Goal: Communication & Community: Answer question/provide support

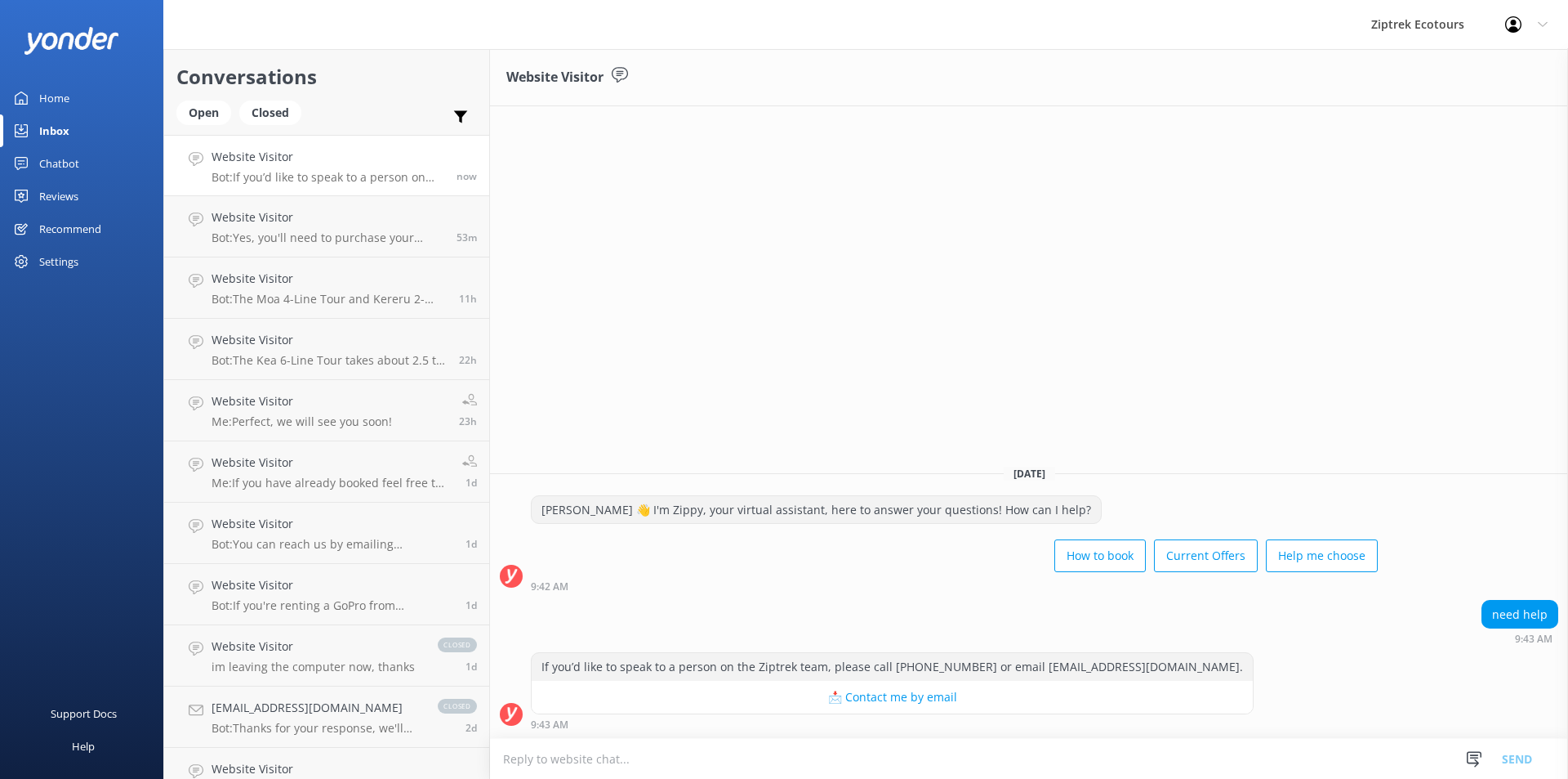
click at [663, 756] on textarea at bounding box center [1029, 758] width 1078 height 40
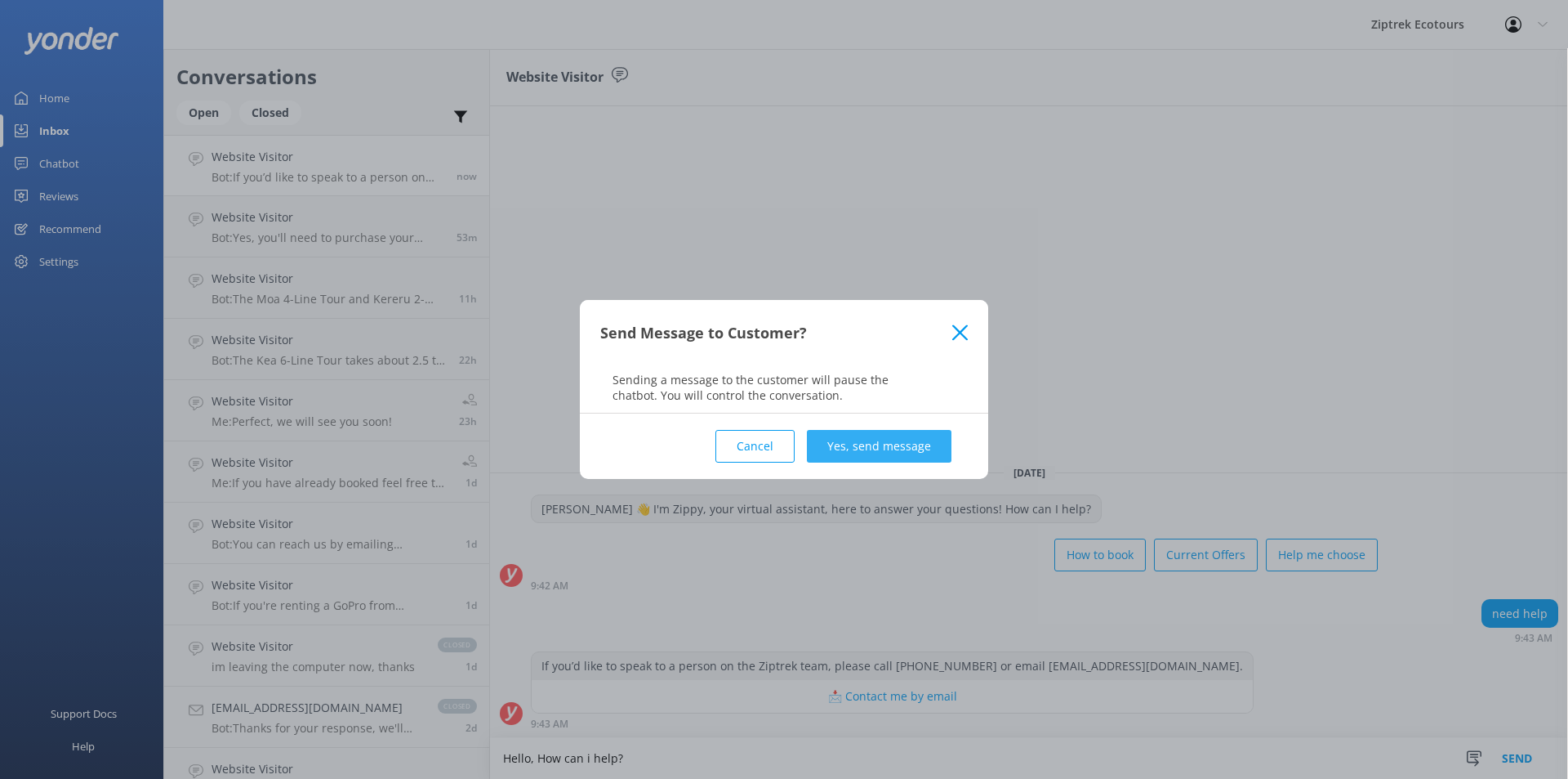
type textarea "Hello, How can i help?"
click at [907, 452] on button "Yes, send message" at bounding box center [879, 446] width 144 height 32
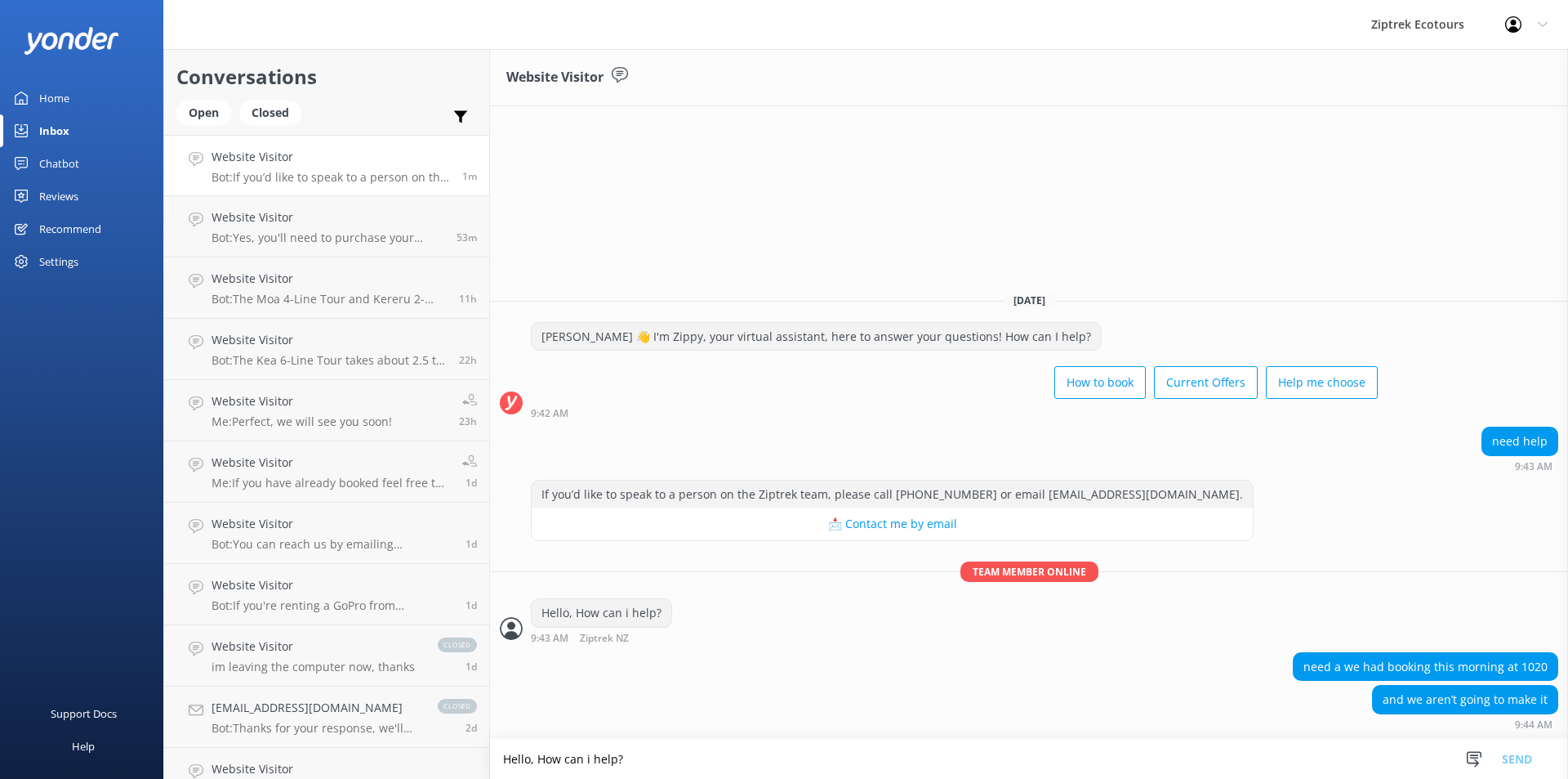
click at [808, 747] on textarea "Hello, How can i help?" at bounding box center [1029, 758] width 1078 height 40
type textarea "im"
type textarea "Im sorry to hear that, can I ask why you will no longer make this tour?"
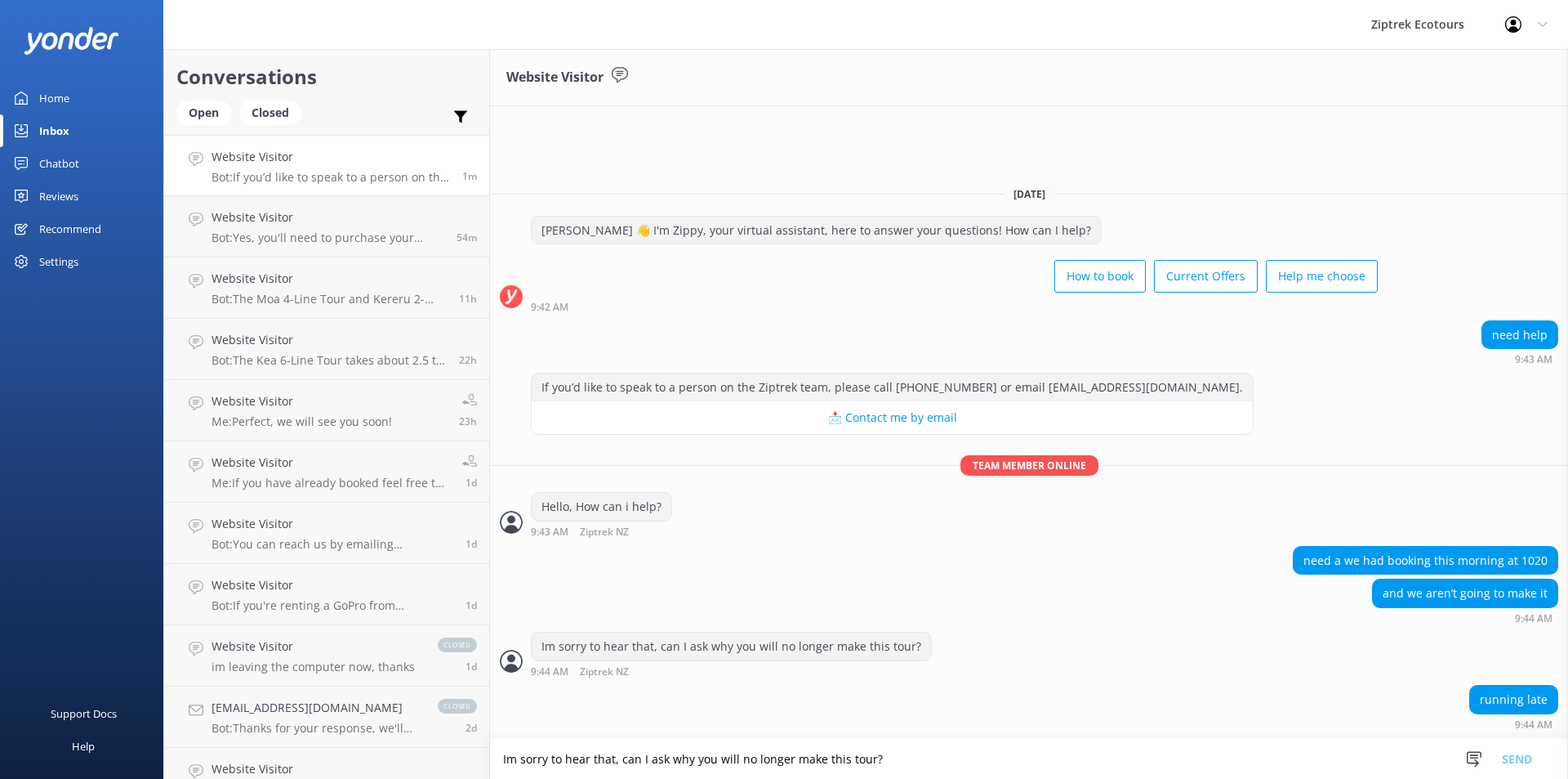
click at [659, 759] on textarea "Im sorry to hear that, can I ask why you will no longer make this tour?" at bounding box center [1029, 758] width 1078 height 40
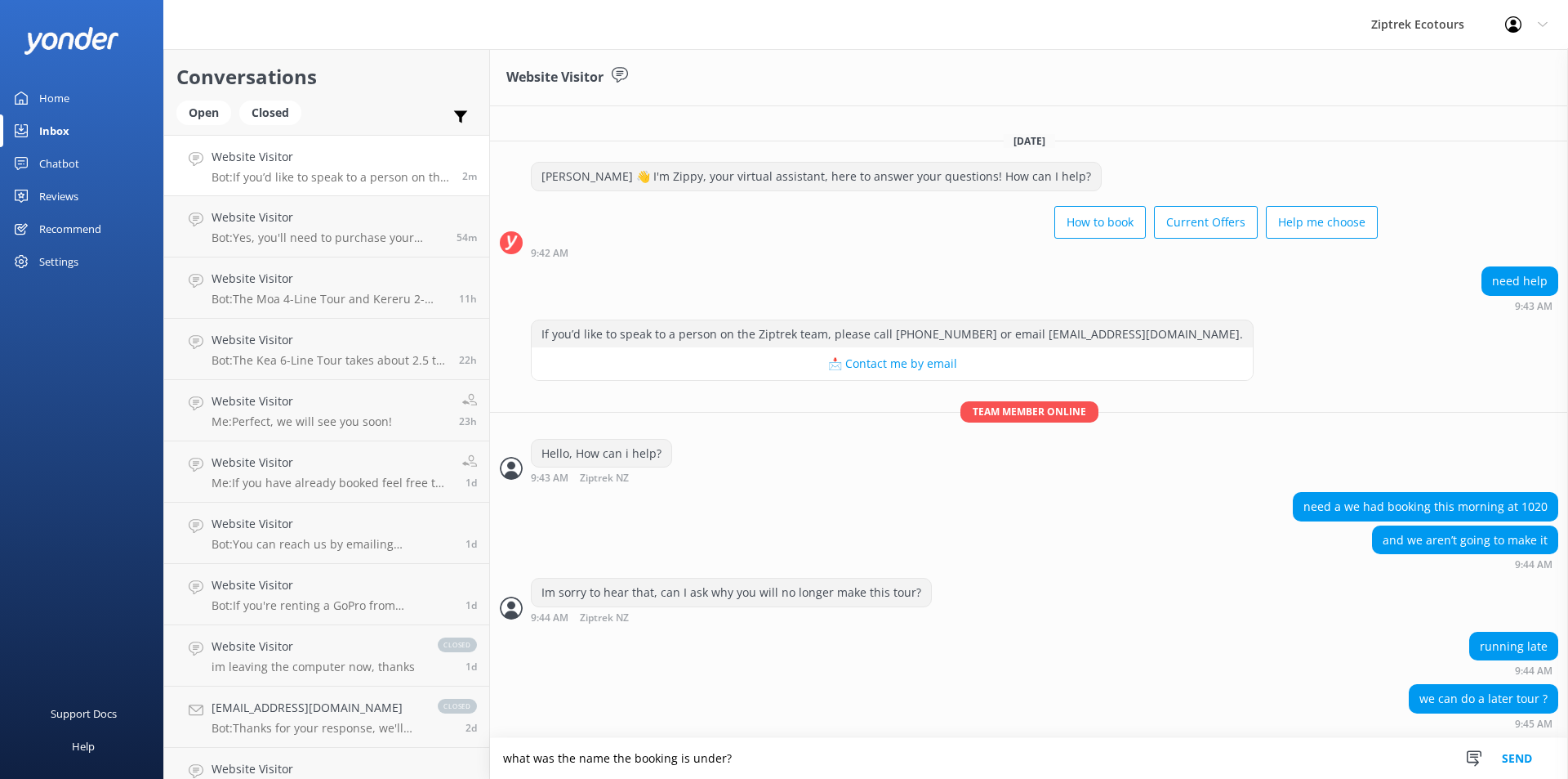
type textarea "what was the name the booking is under?"
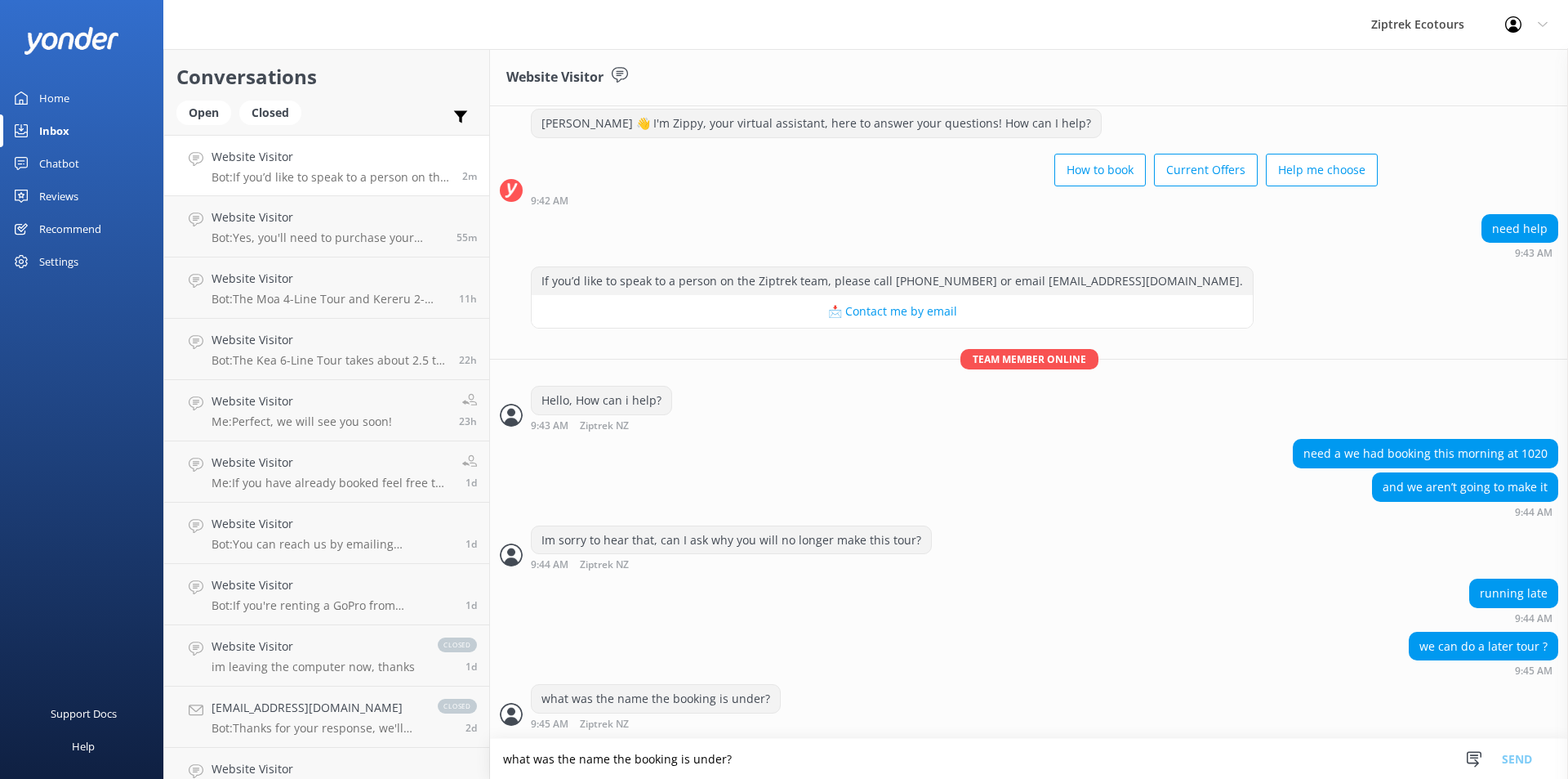
scroll to position [93, 0]
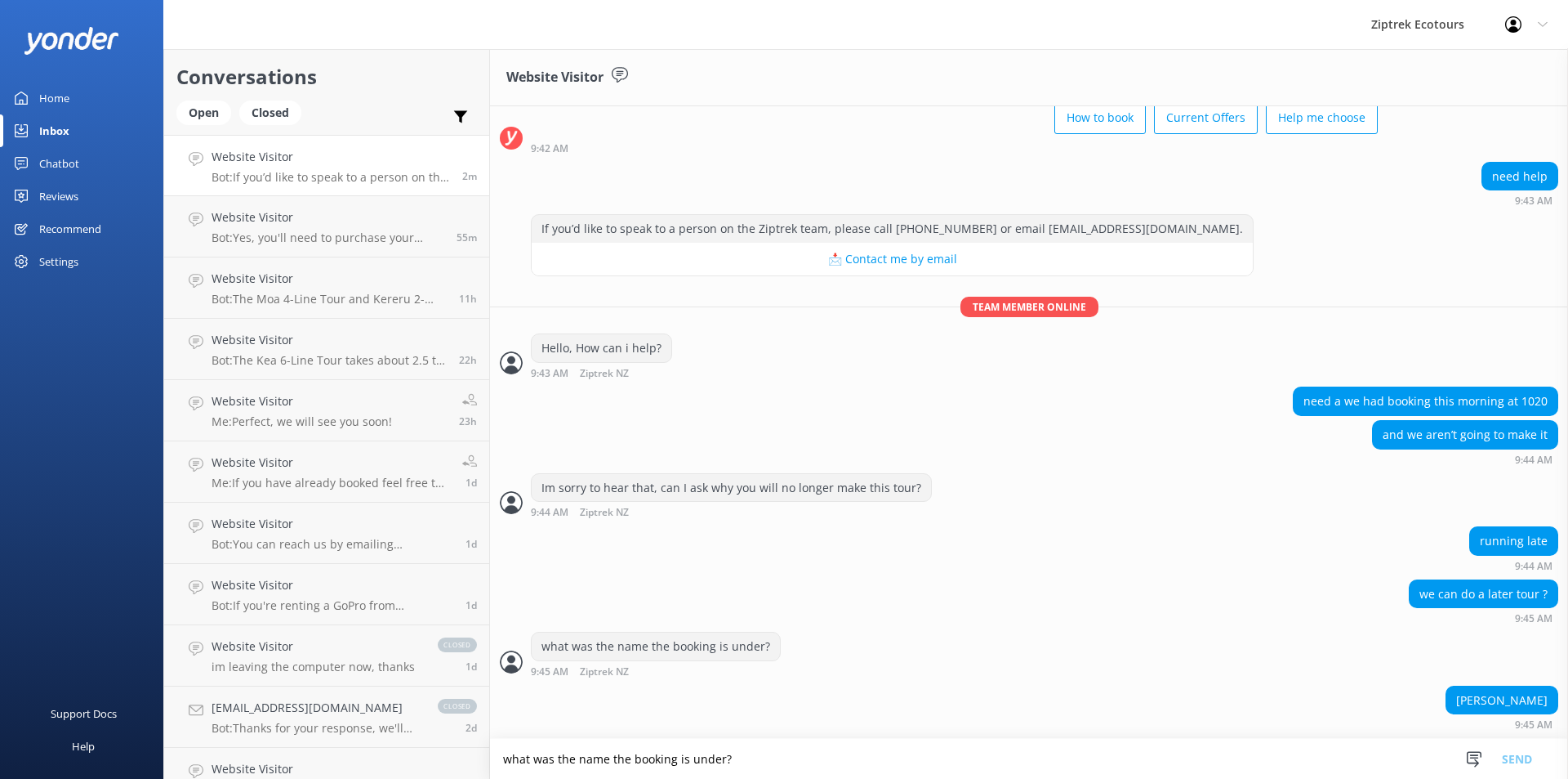
click at [648, 752] on textarea "what was the name the booking is under?" at bounding box center [1029, 758] width 1078 height 40
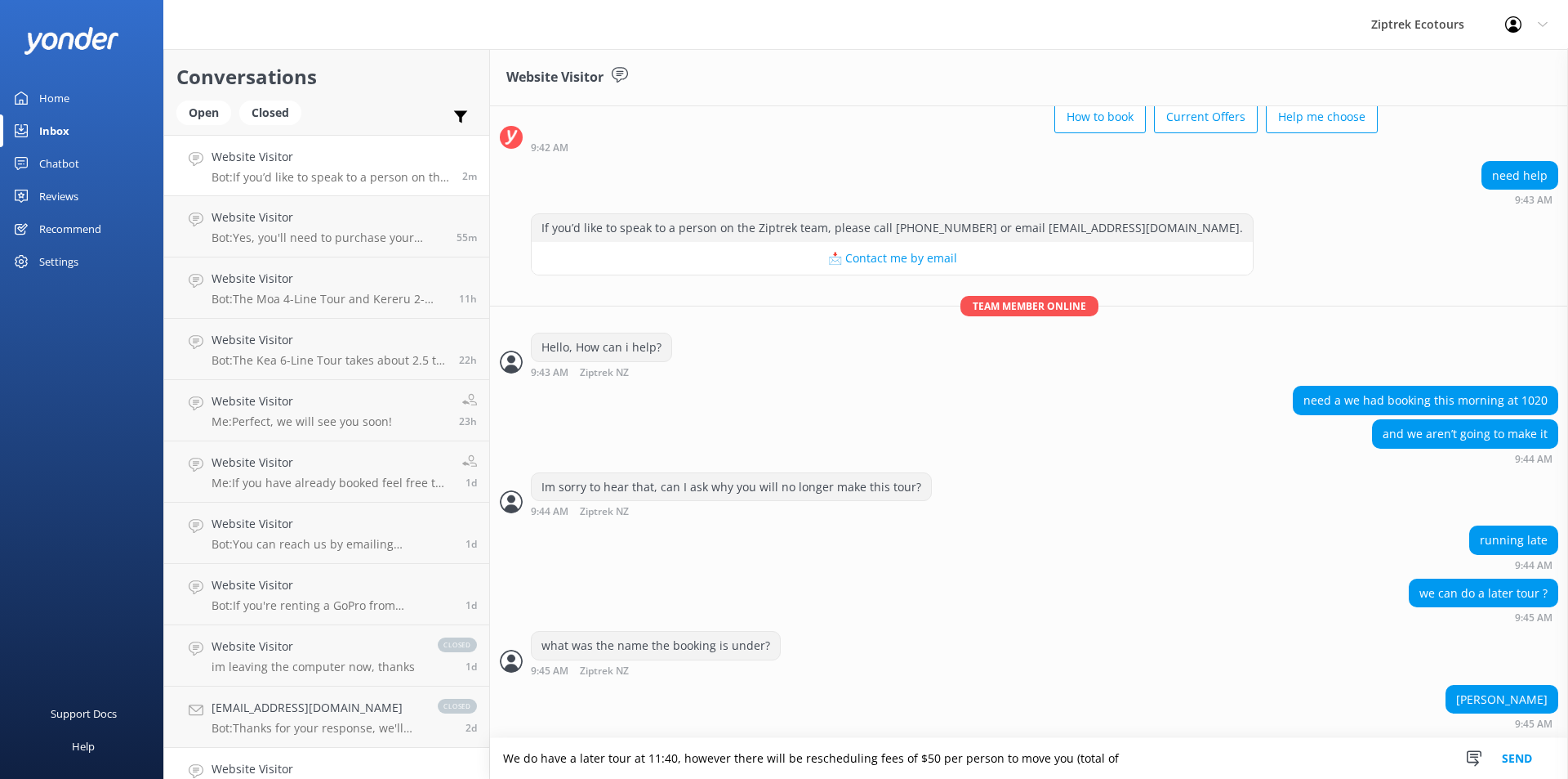
scroll to position [93, 0]
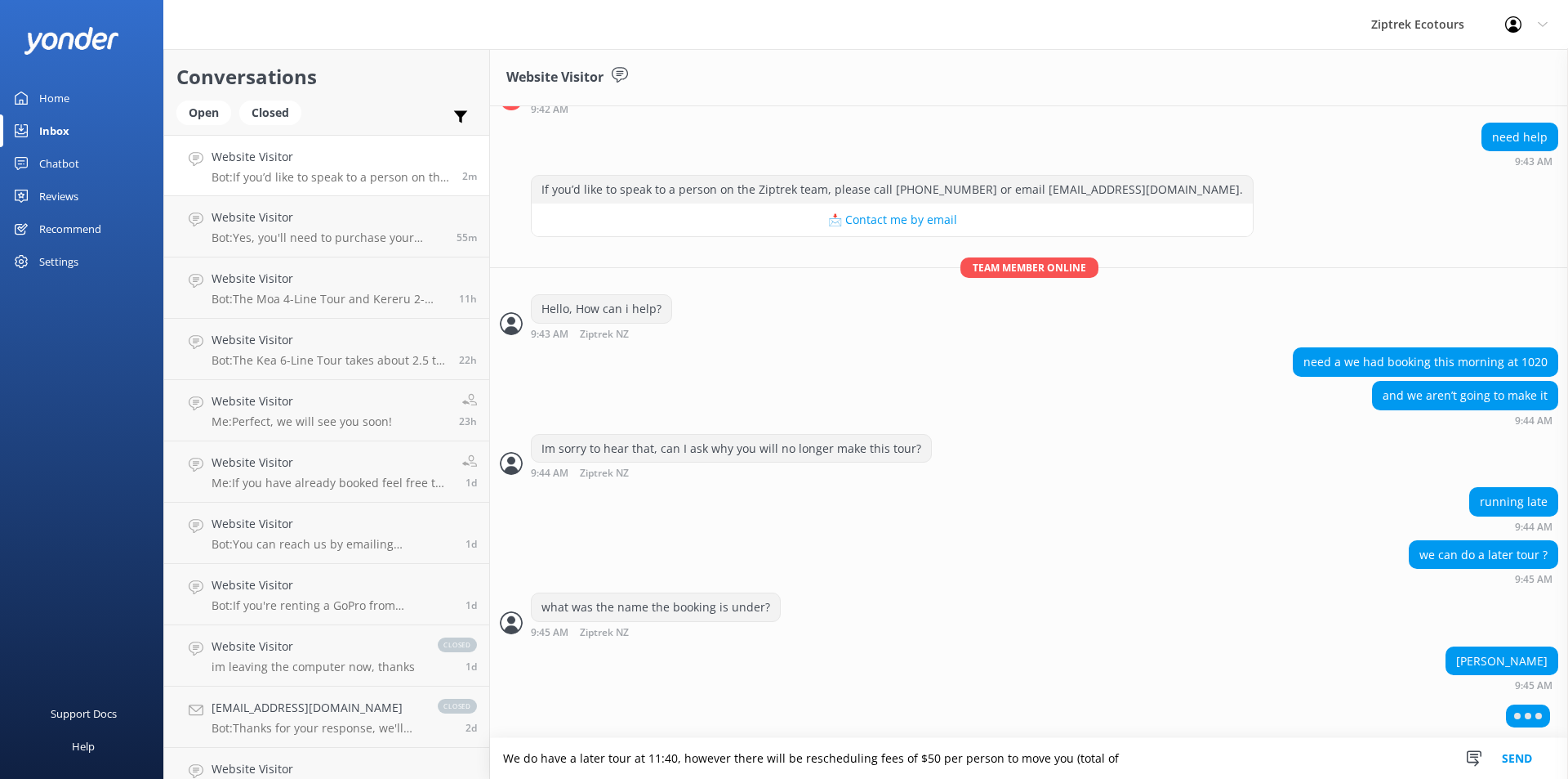
click at [1141, 761] on textarea "We do have a later tour at 11:40, however there will be rescheduling fees of $5…" at bounding box center [1029, 758] width 1078 height 41
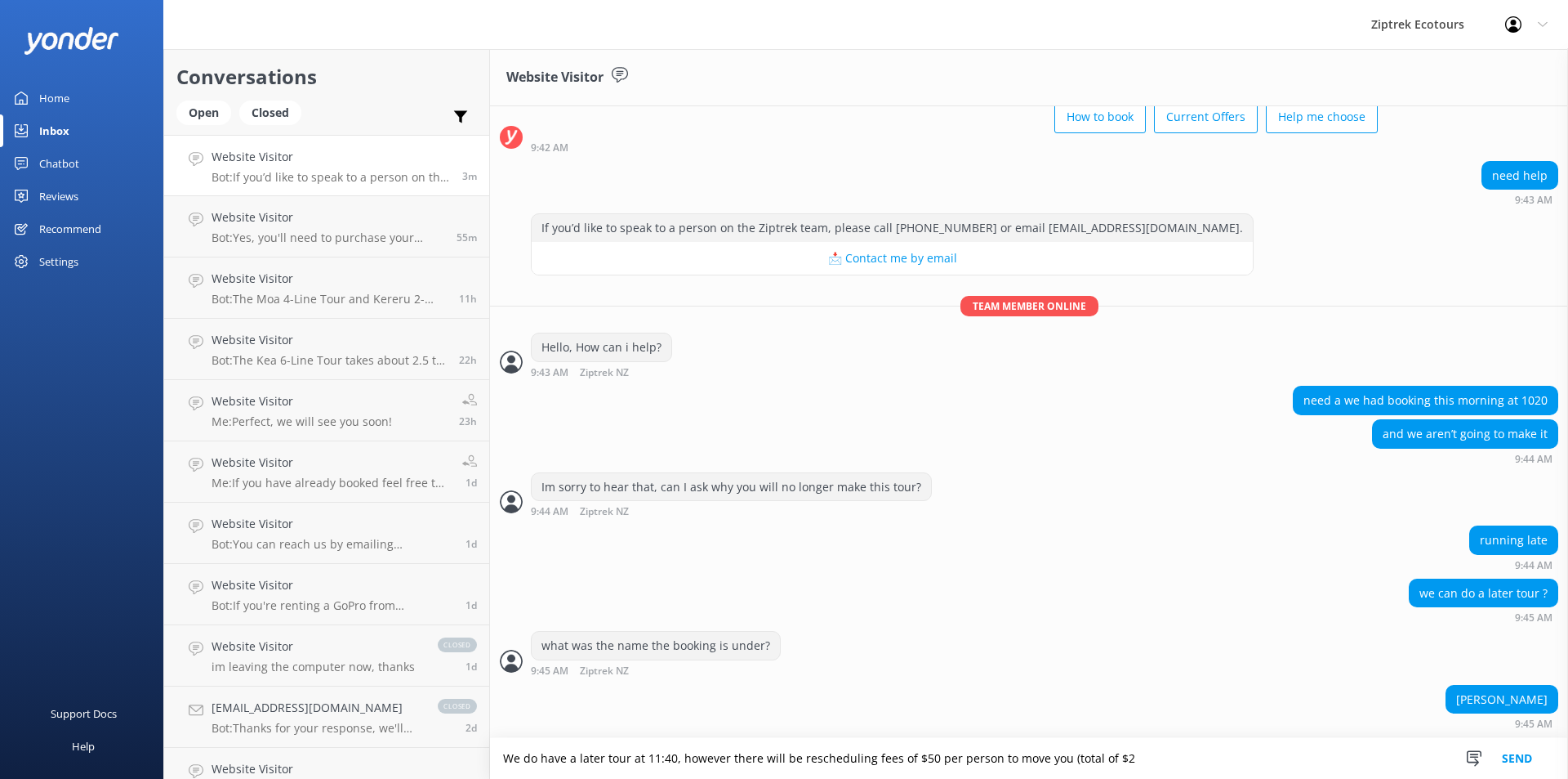
scroll to position [146, 0]
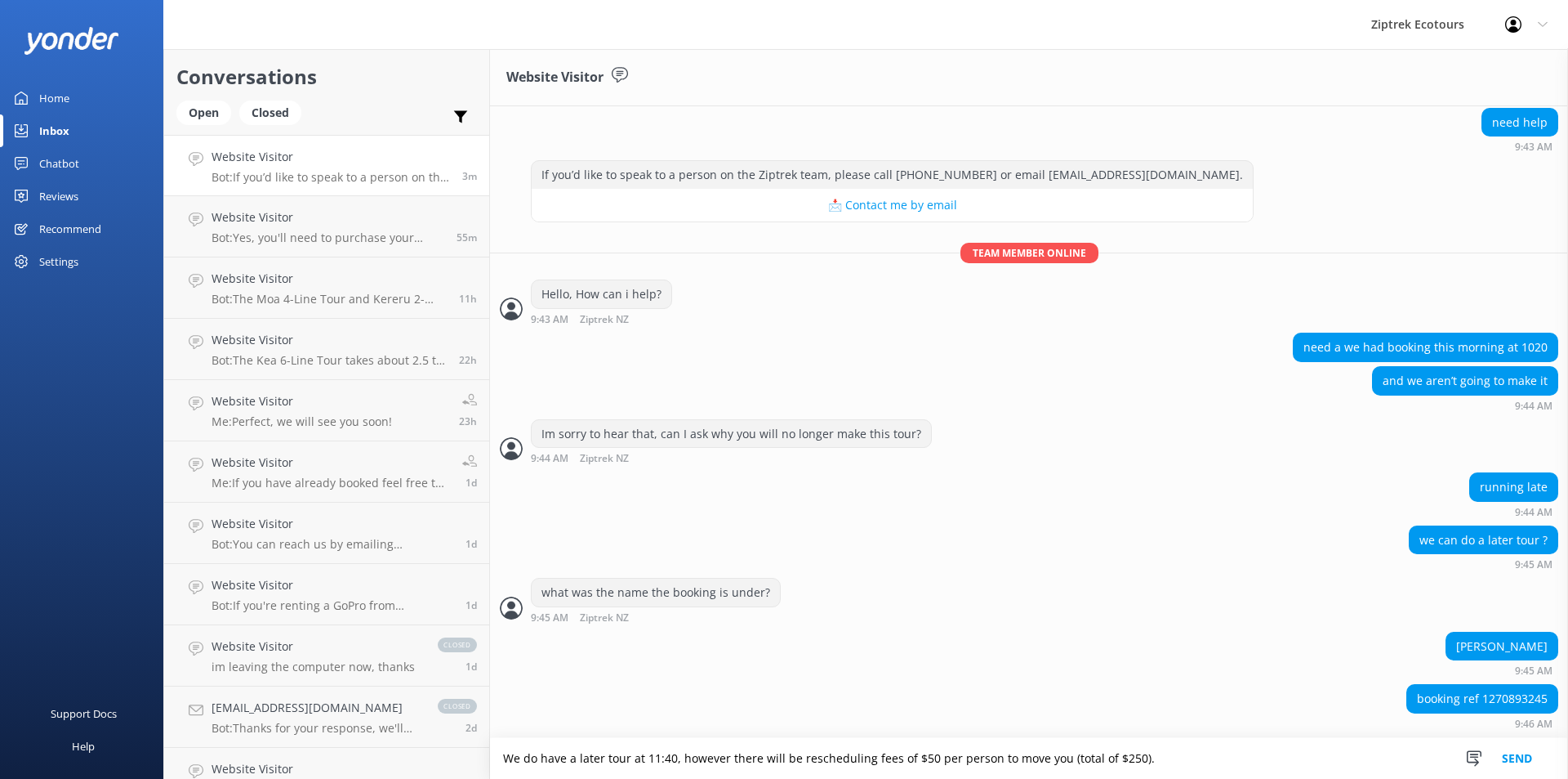
type textarea "We do have a later tour at 11:40, however there will be rescheduling fees of $5…"
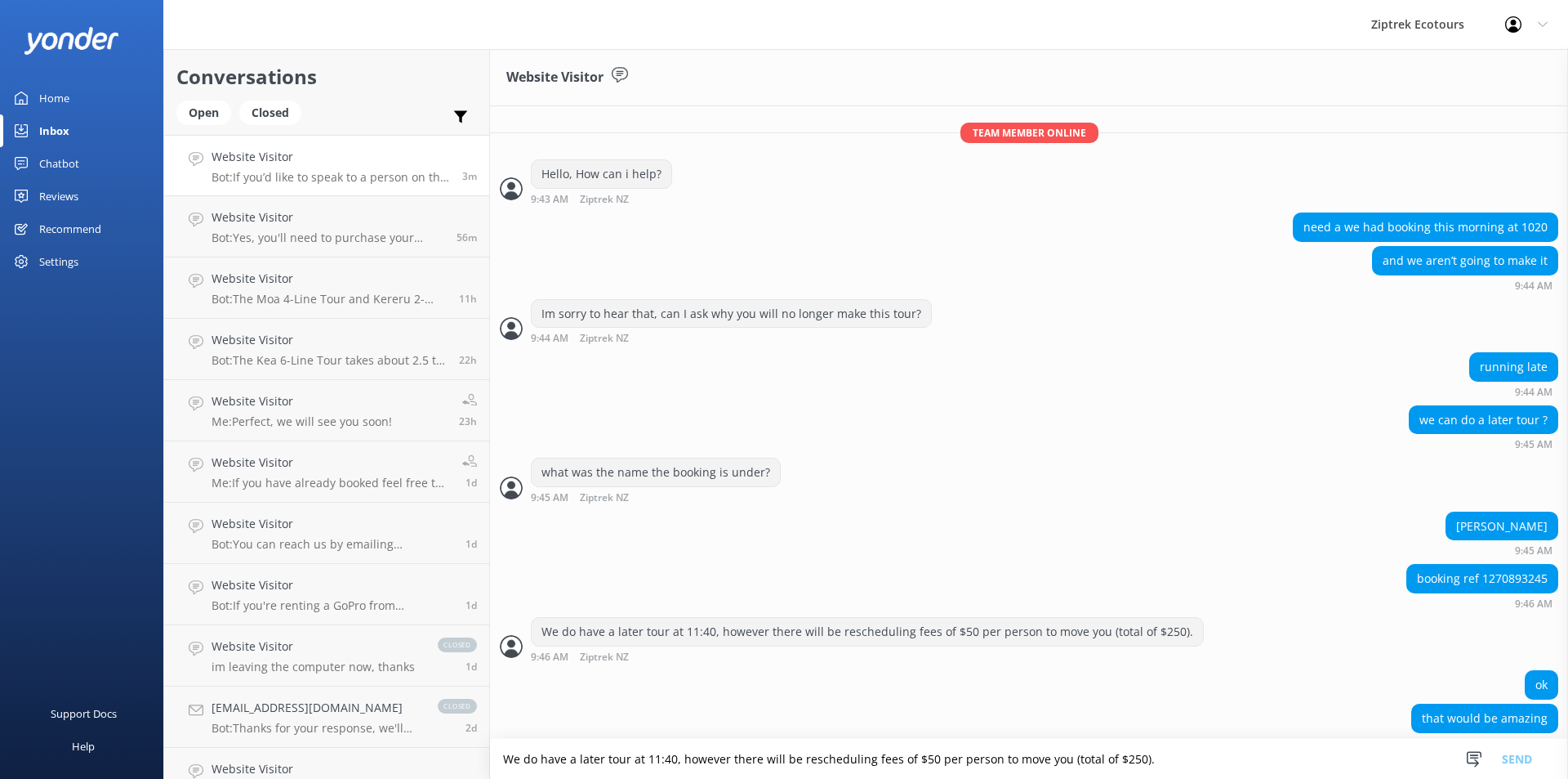
scroll to position [285, 0]
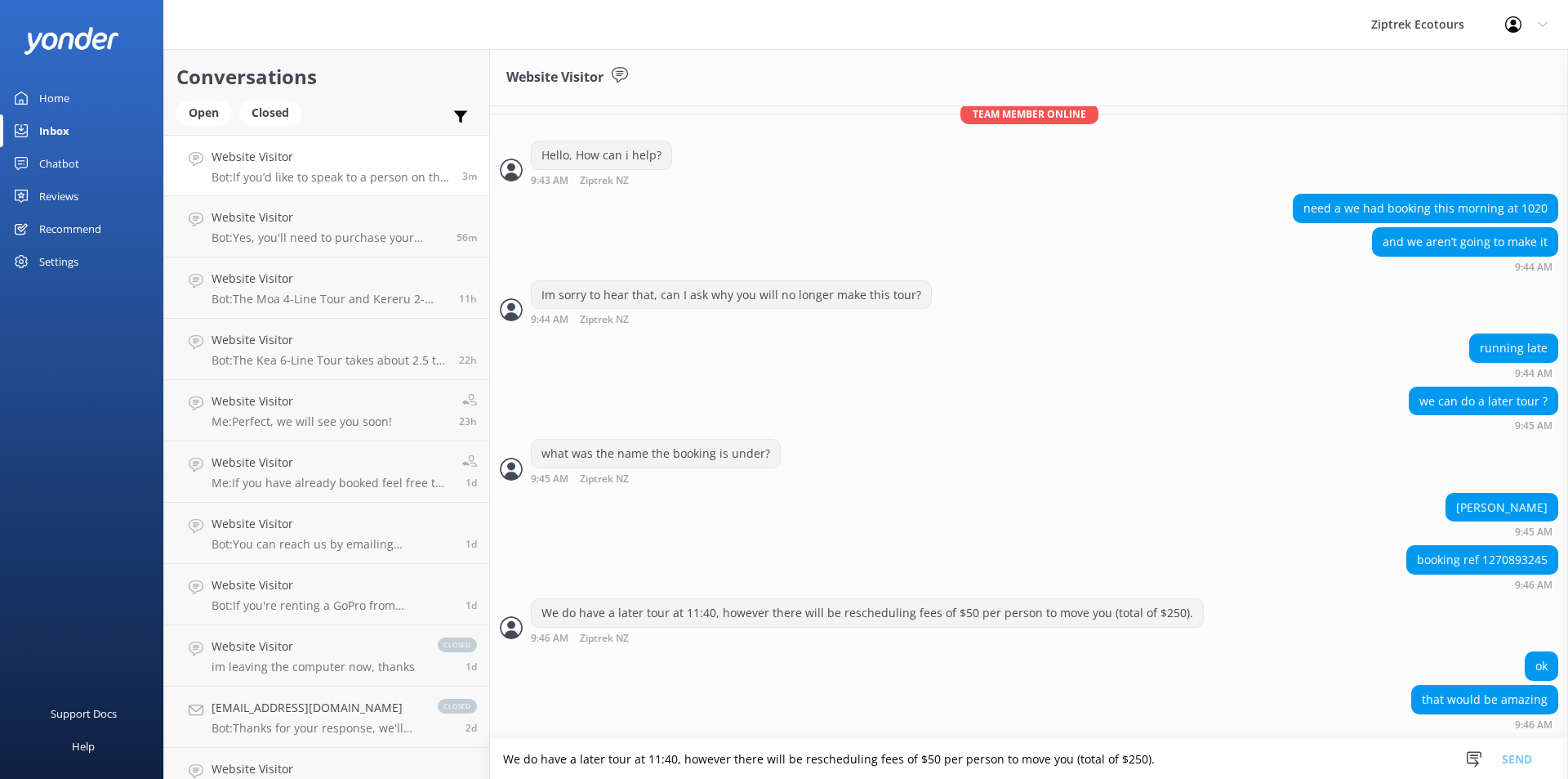
click at [859, 751] on textarea "We do have a later tour at 11:40, however there will be rescheduling fees of $5…" at bounding box center [1029, 758] width 1078 height 40
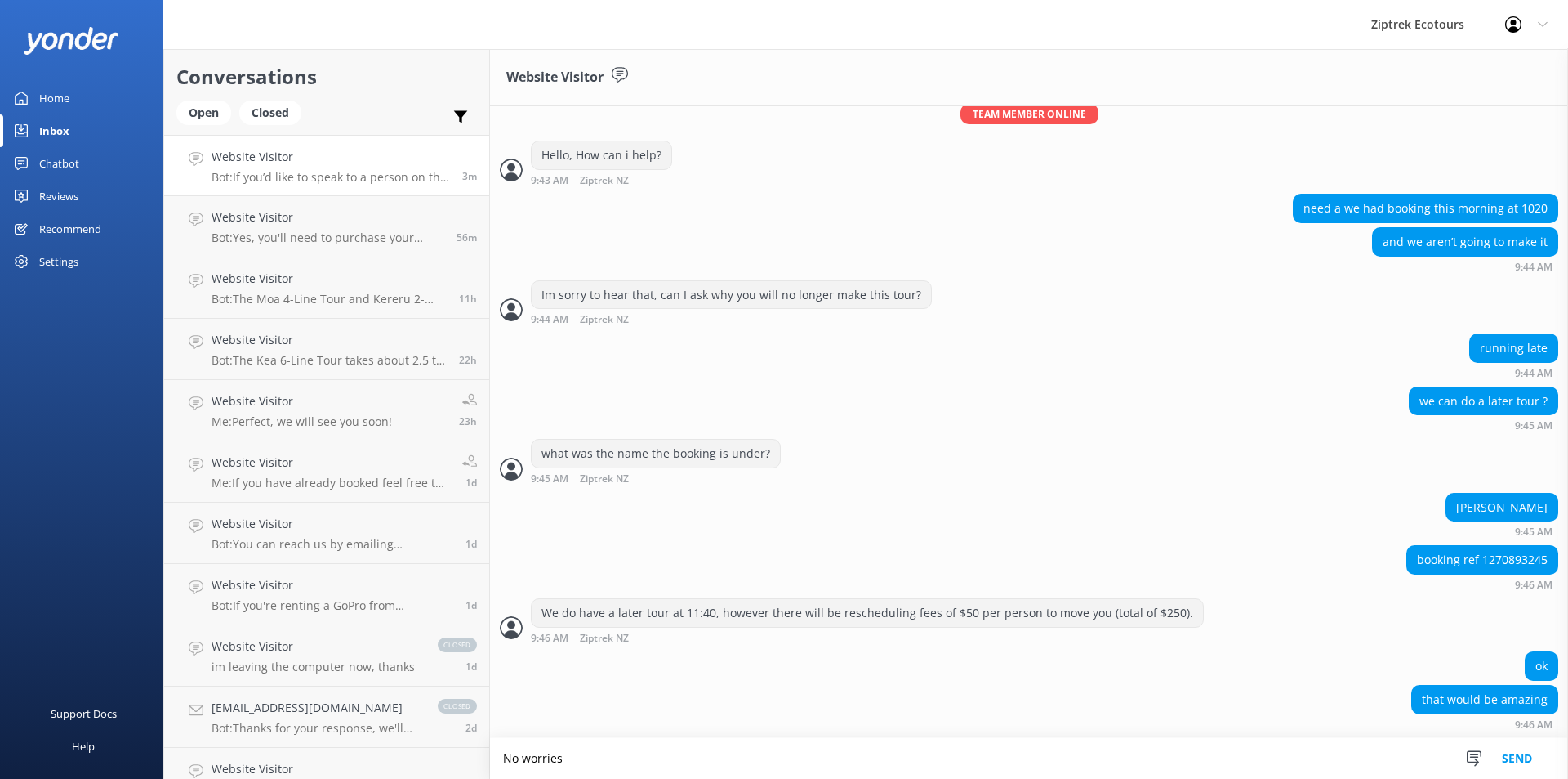
scroll to position [286, 0]
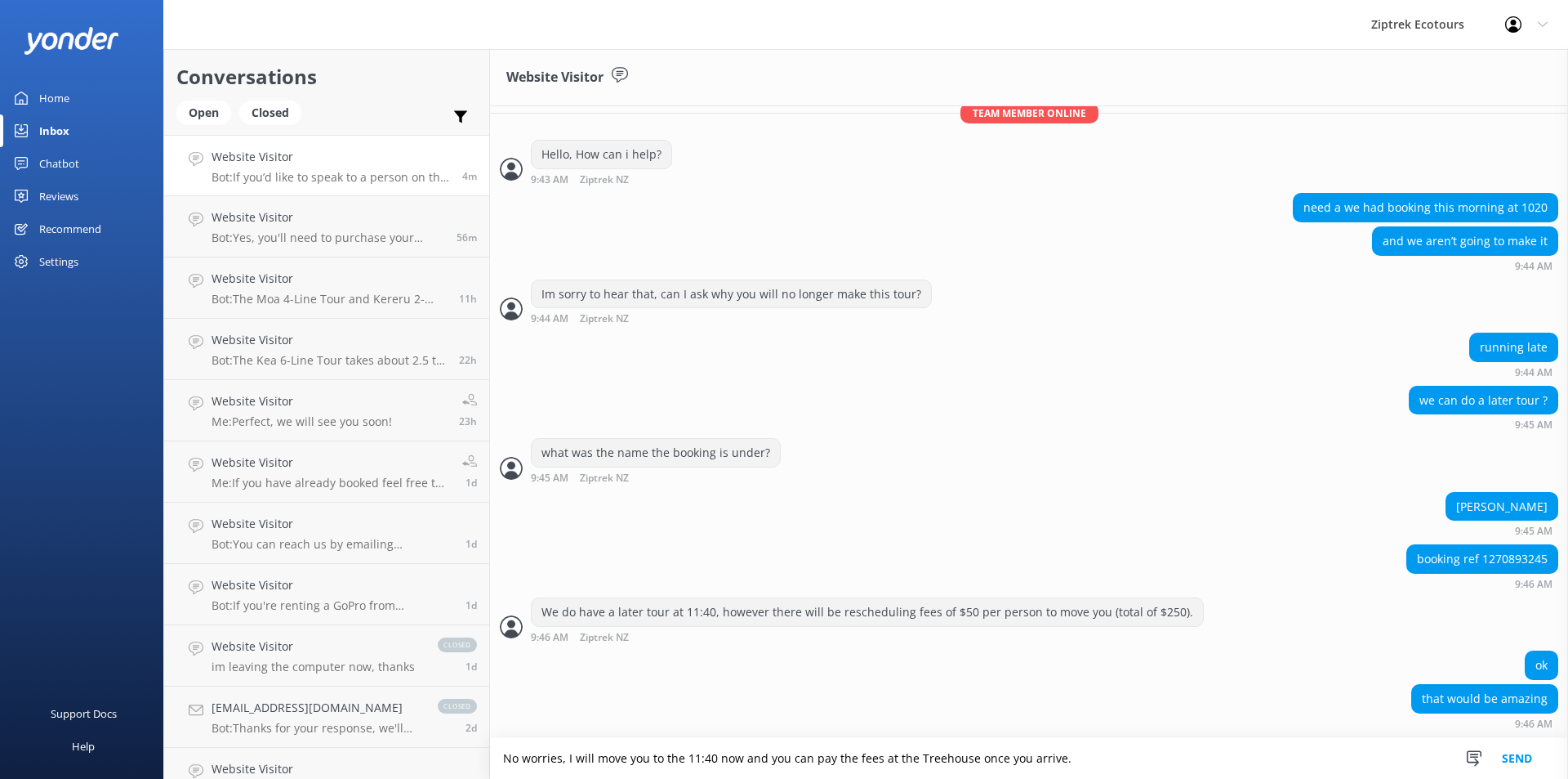
type textarea "No worries, I will move you to the 11:40 now and you can pay the fees at the Tr…"
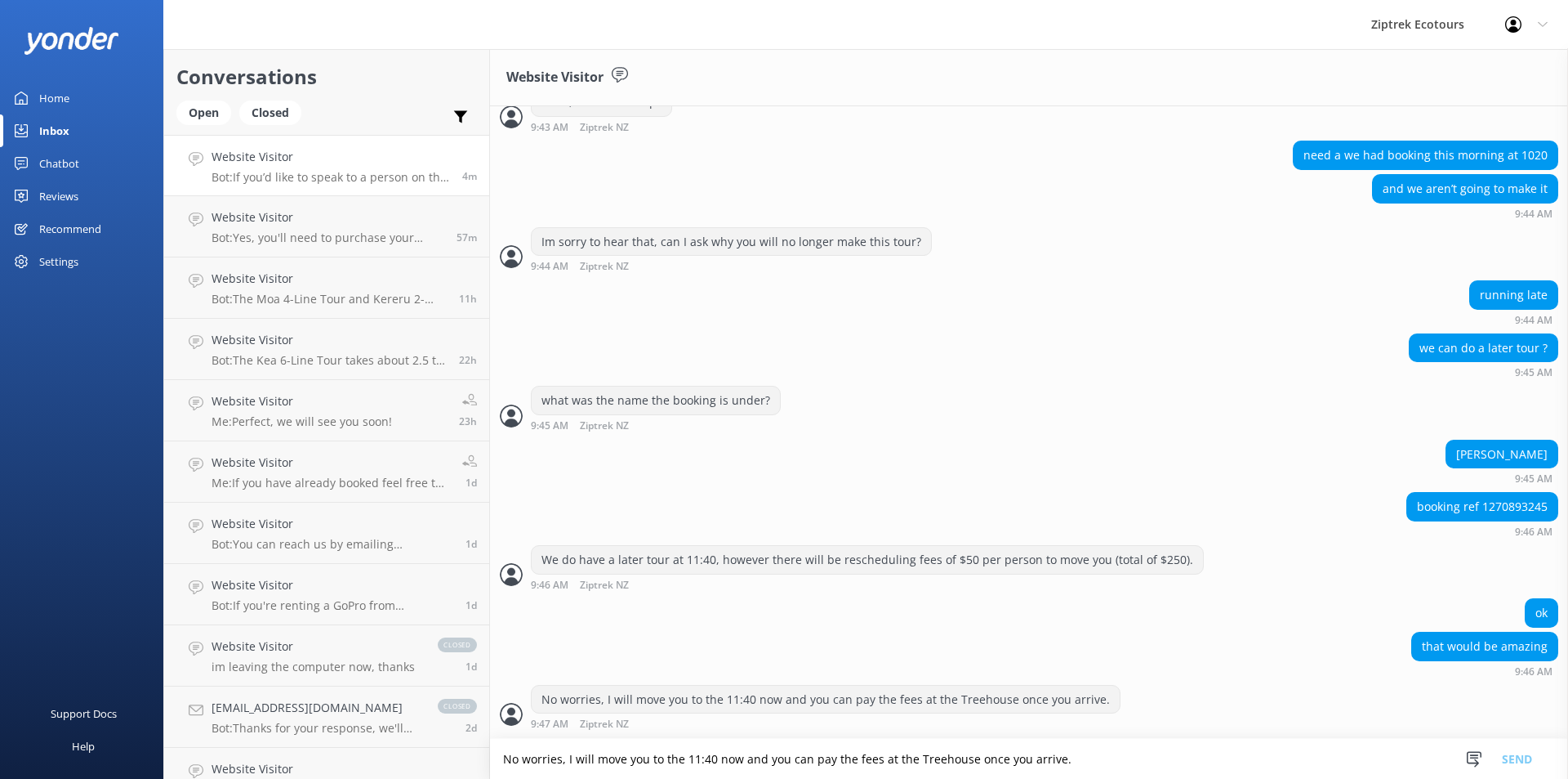
scroll to position [392, 0]
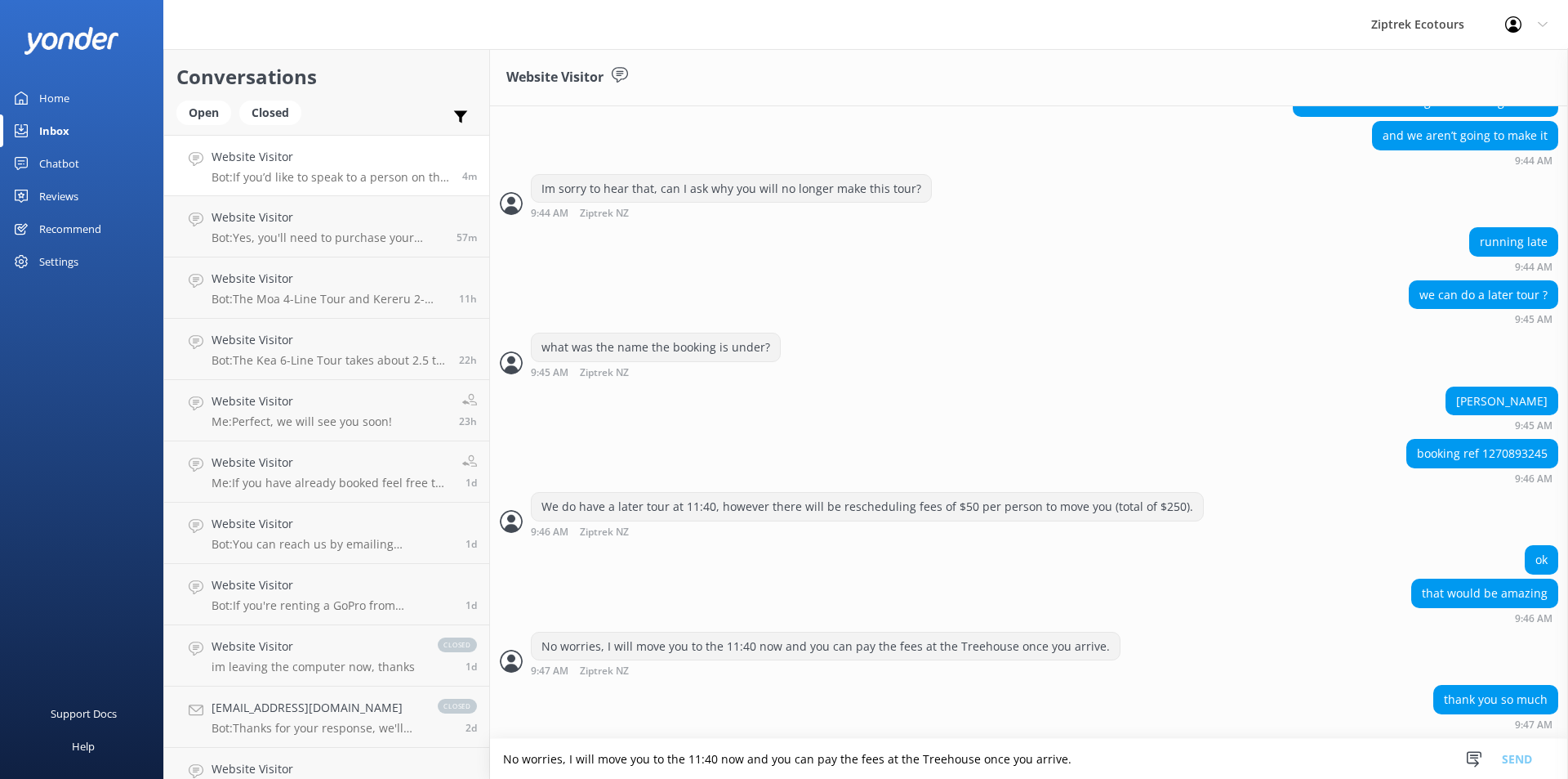
click at [827, 749] on textarea "No worries, I will move you to the 11:40 now and you can pay the fees at the Tr…" at bounding box center [1029, 758] width 1078 height 40
type textarea "No worries, we reccomend you arrive at the base of the gondola for 11am to make…"
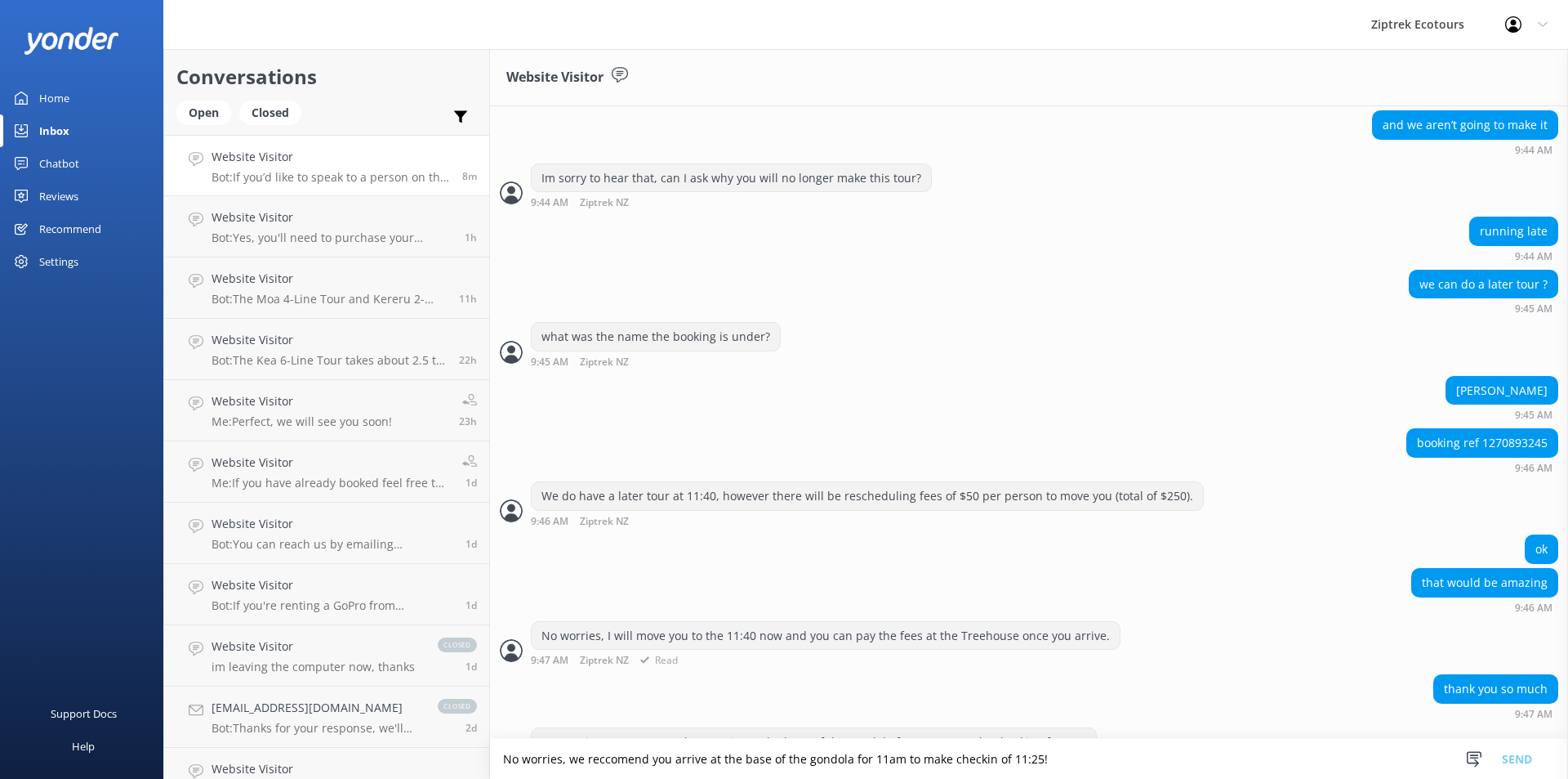
scroll to position [498, 0]
